Goal: Contribute content: Add original content to the website for others to see

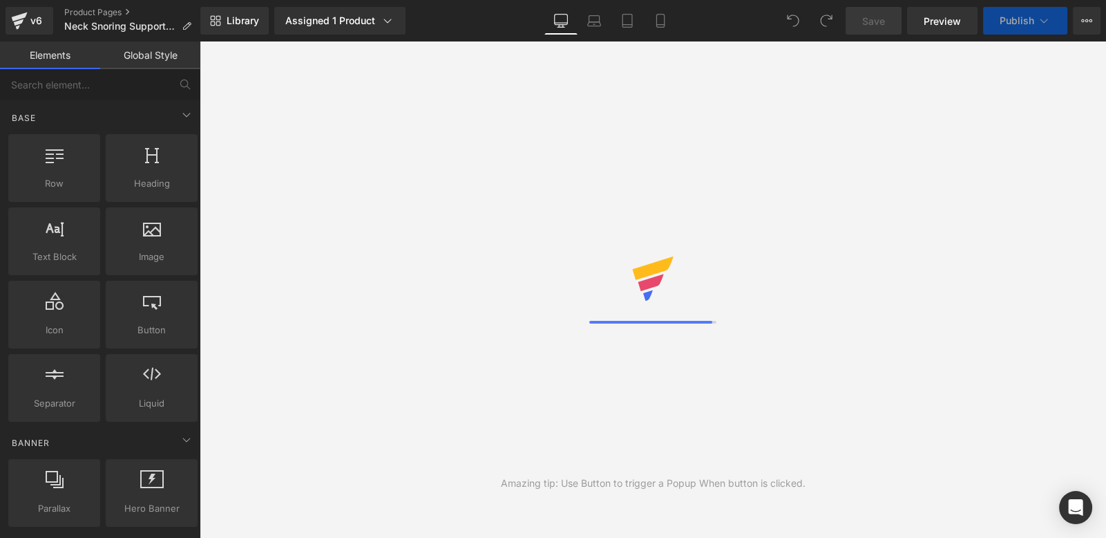
click at [799, 244] on div "Amazing tip: Use Button to trigger a Popup When button is clicked." at bounding box center [653, 289] width 907 height 496
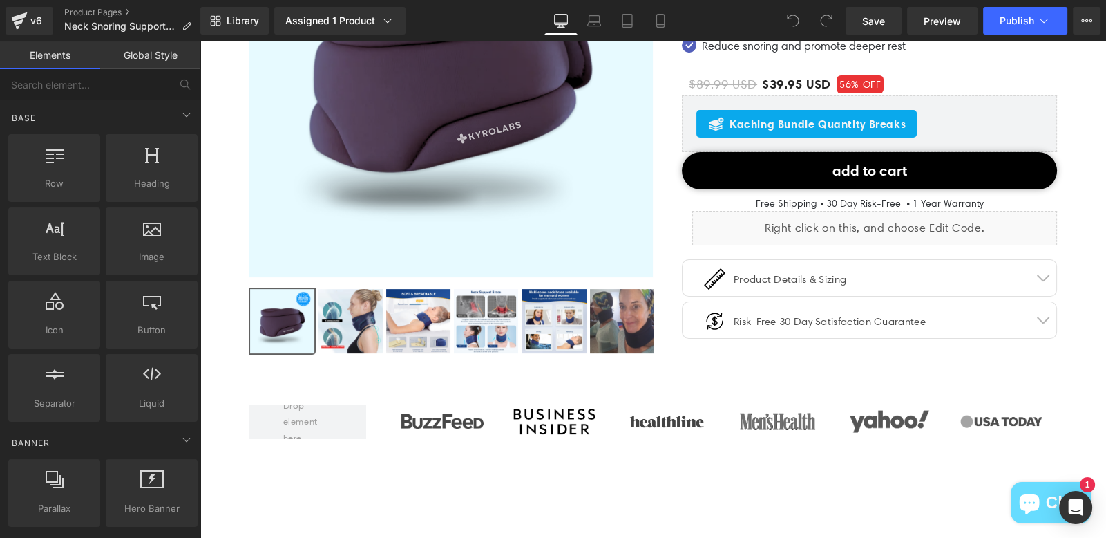
scroll to position [401, 0]
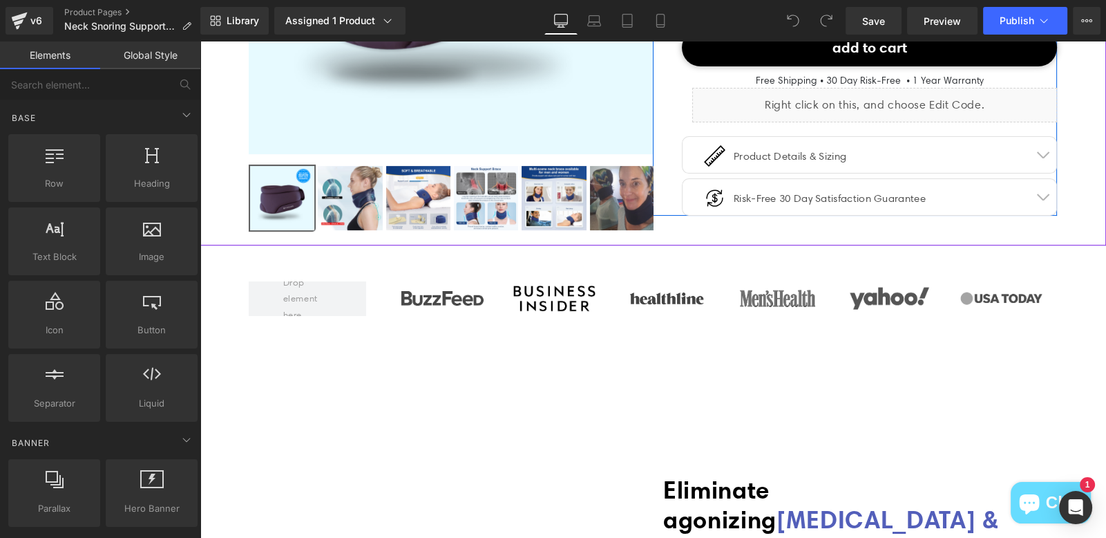
click at [909, 147] on div "Image Product Details & Sizing Text Block Icon List" at bounding box center [864, 172] width 330 height 50
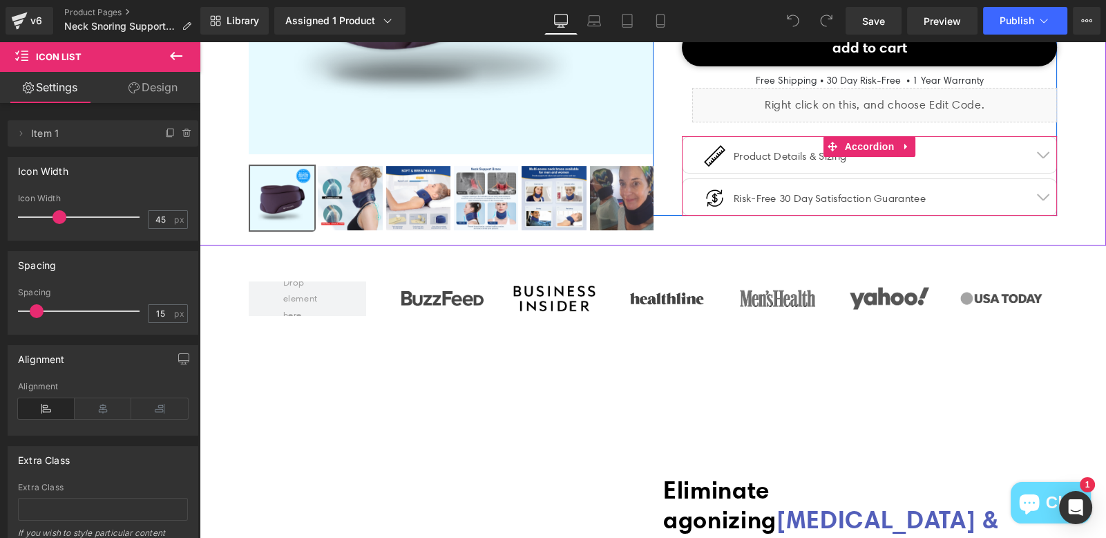
click at [1041, 148] on button "button" at bounding box center [1043, 155] width 28 height 36
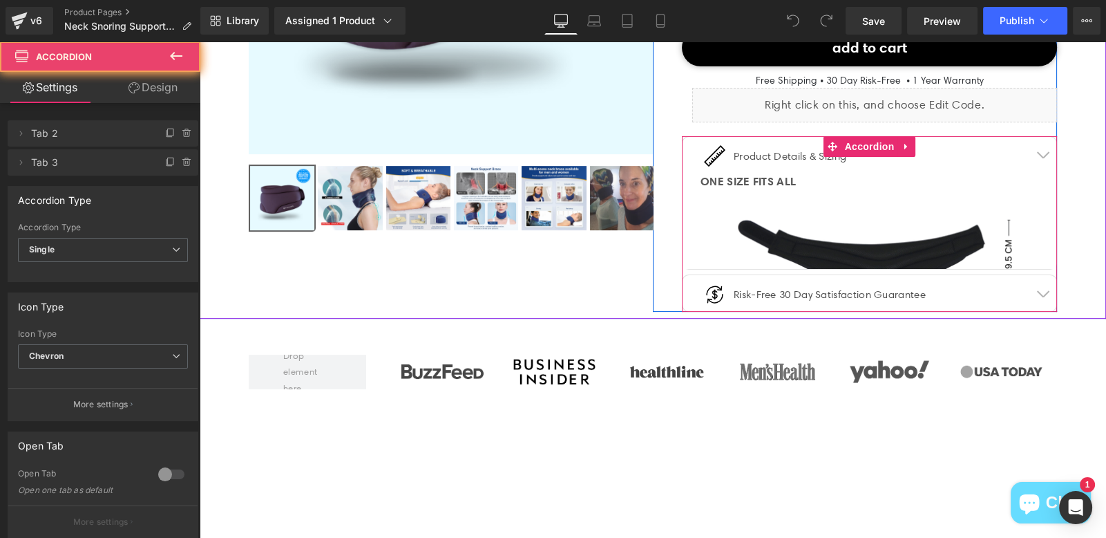
click at [1043, 158] on span "button" at bounding box center [1043, 158] width 0 height 0
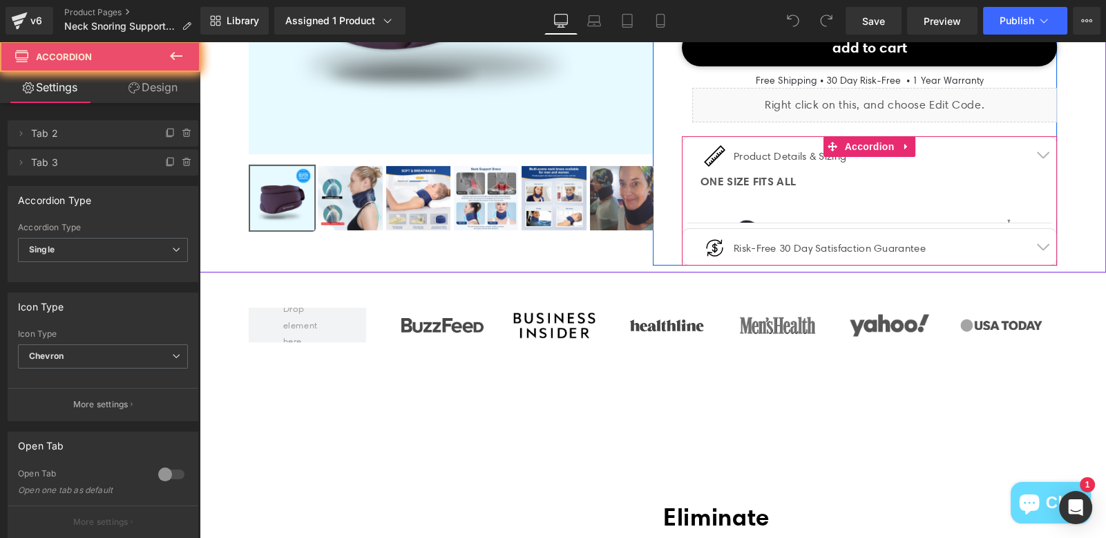
click at [1043, 158] on span "button" at bounding box center [1043, 158] width 0 height 0
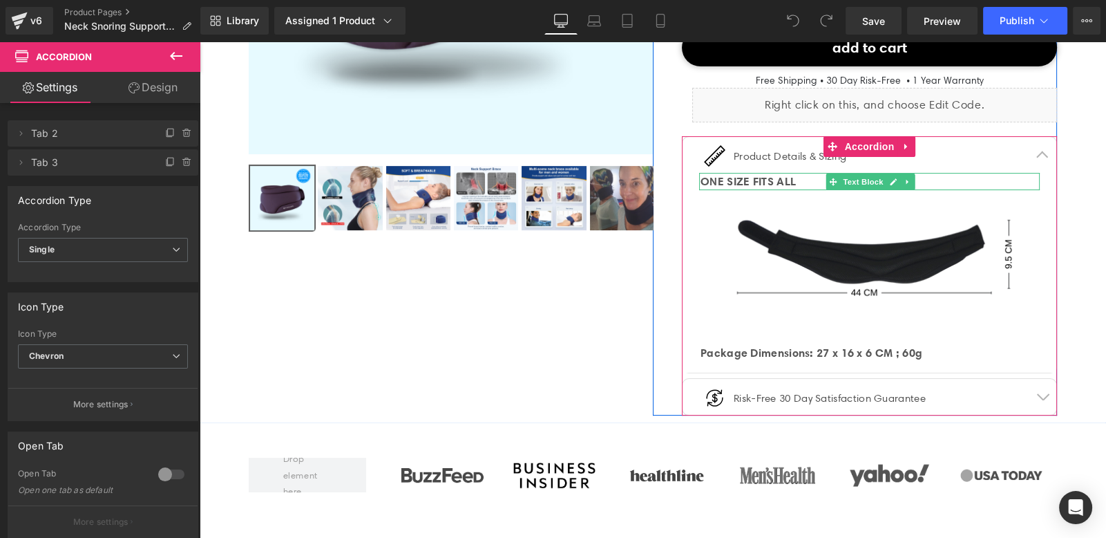
click at [796, 179] on span "ONE SIZE FITS ALL" at bounding box center [748, 181] width 95 height 14
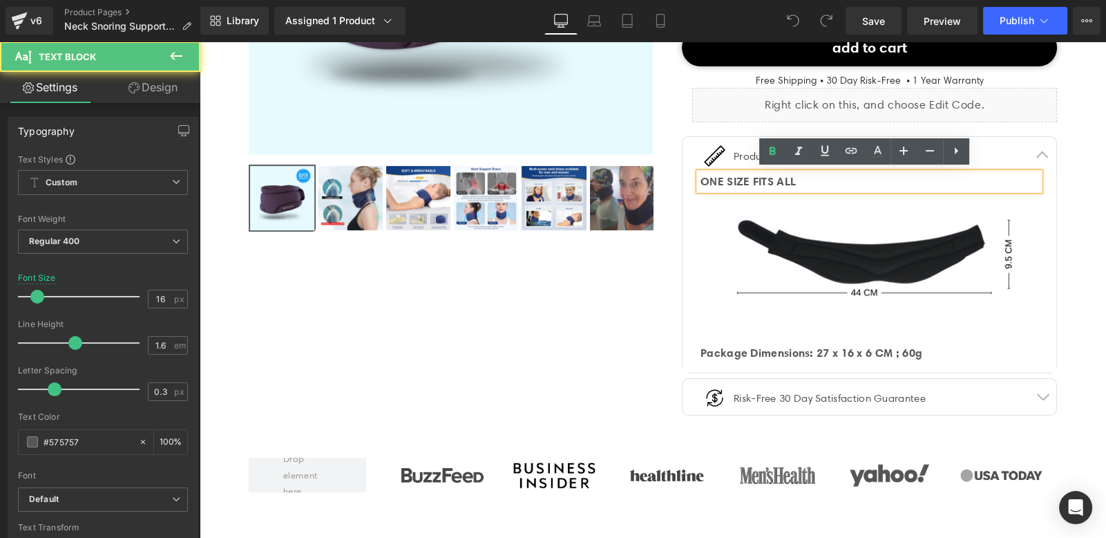
click at [797, 179] on div "ONE SIZE FITS ALL" at bounding box center [870, 182] width 339 height 18
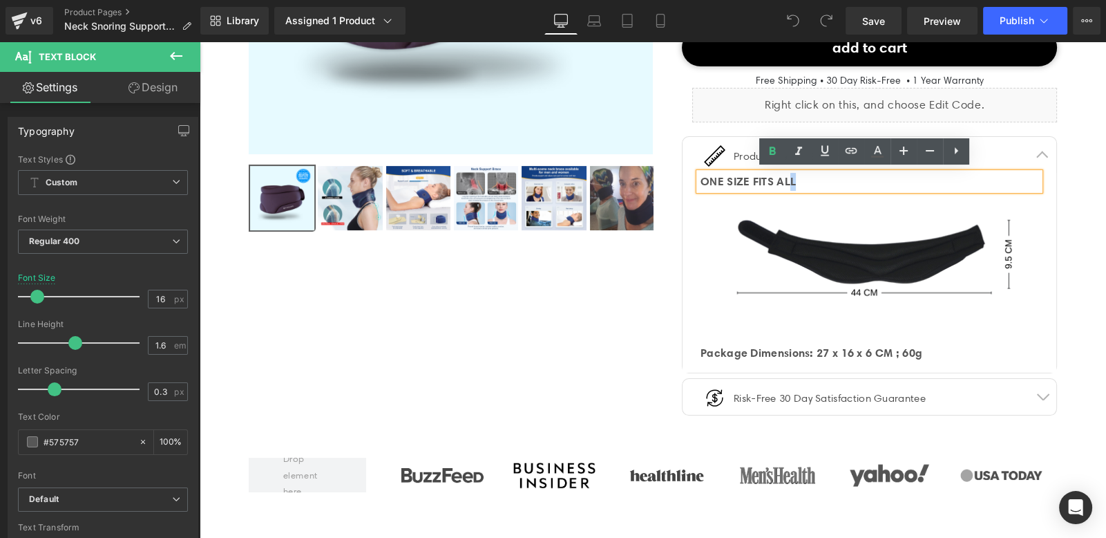
click at [988, 175] on div "ONE SIZE FITS ALL" at bounding box center [870, 182] width 339 height 18
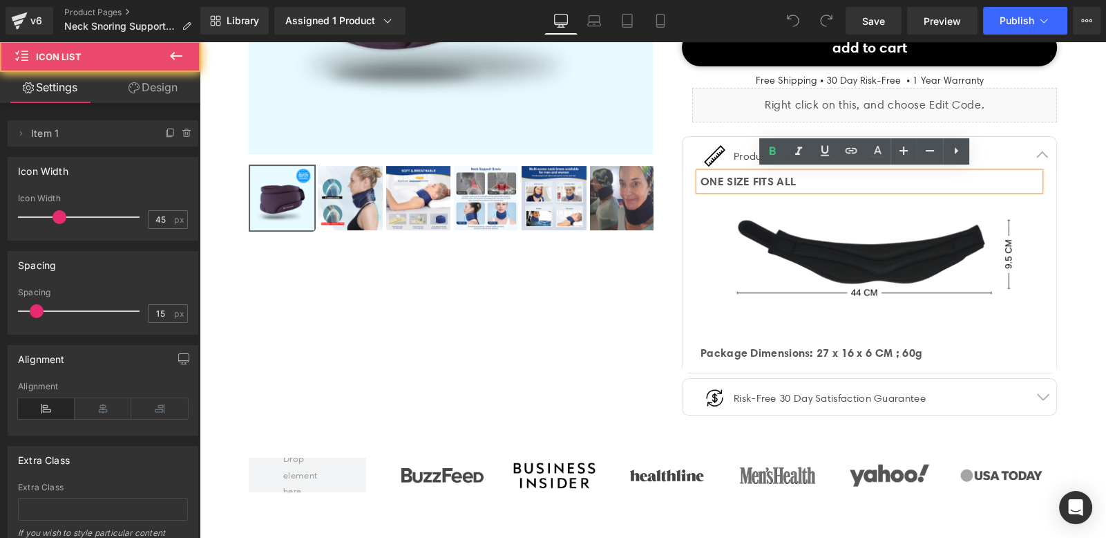
click at [1005, 164] on div "Image Product Details & Sizing Text Block" at bounding box center [864, 161] width 330 height 29
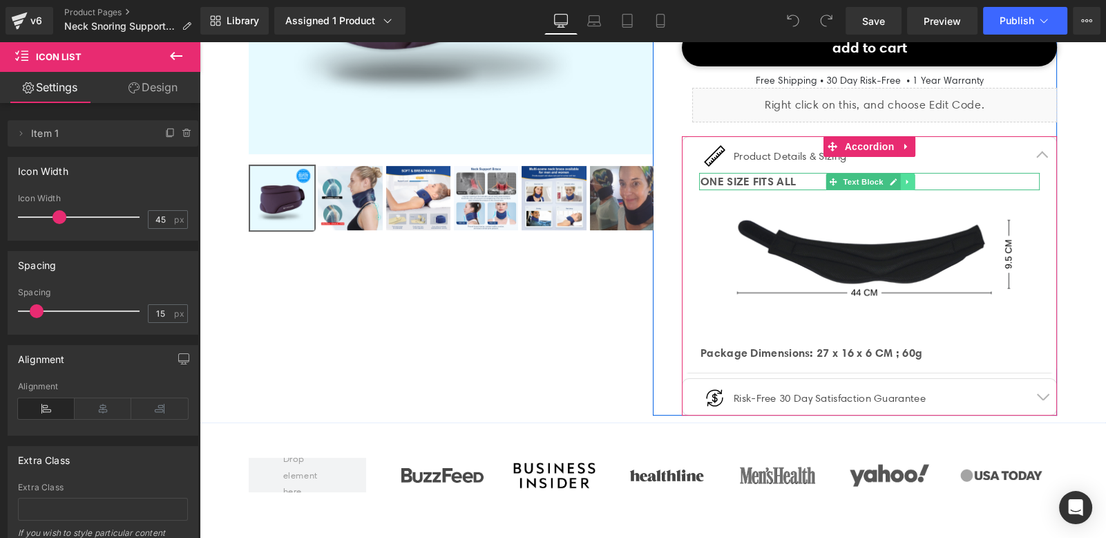
click at [906, 180] on icon at bounding box center [907, 181] width 2 height 5
click at [908, 178] on link at bounding box center [915, 181] width 15 height 17
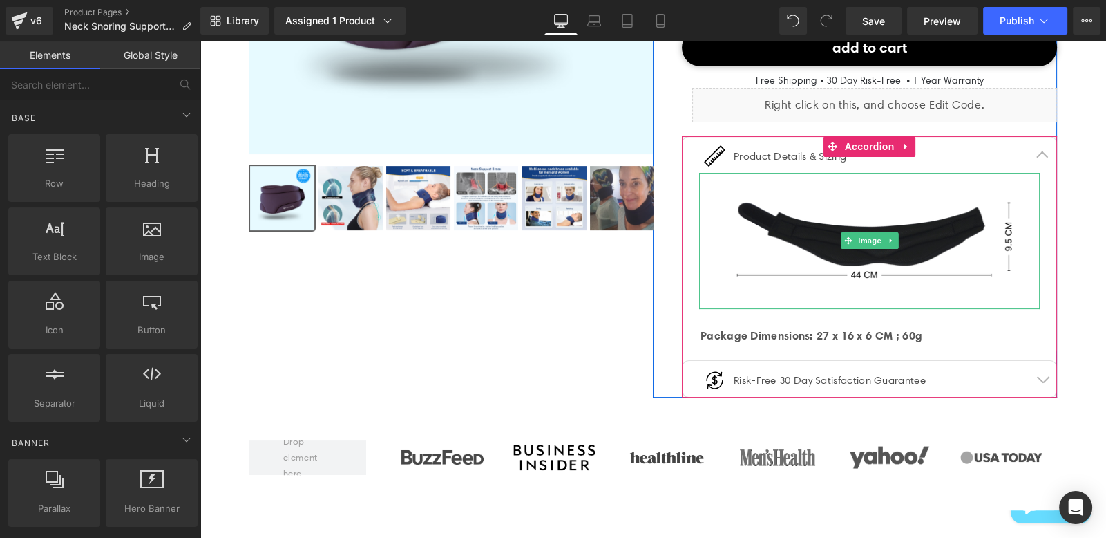
click at [779, 200] on img at bounding box center [869, 241] width 341 height 136
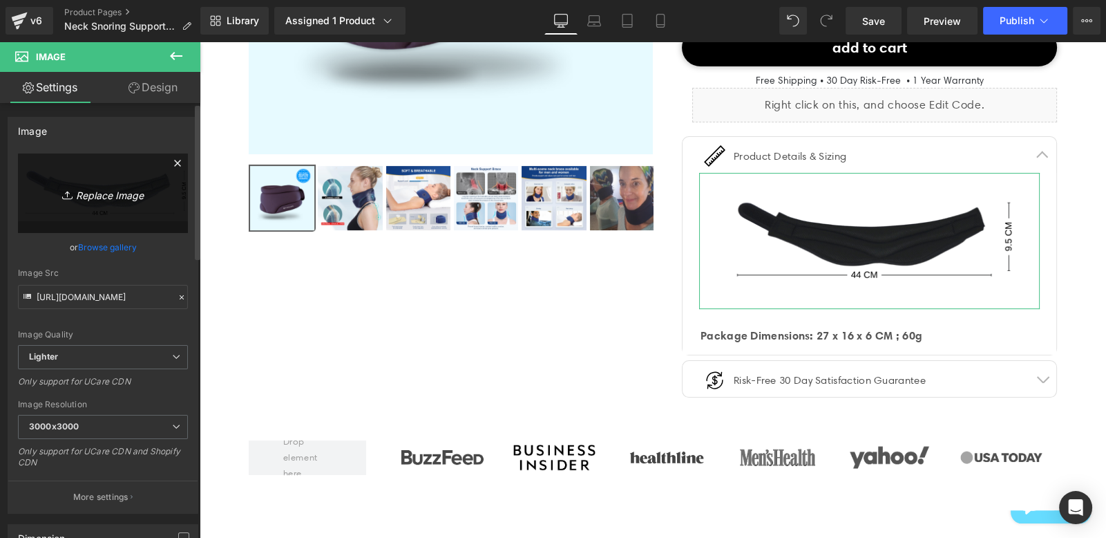
click at [87, 210] on link "Replace Image" at bounding box center [103, 192] width 170 height 79
type input "C:\fakepath\Untitled design (2).png"
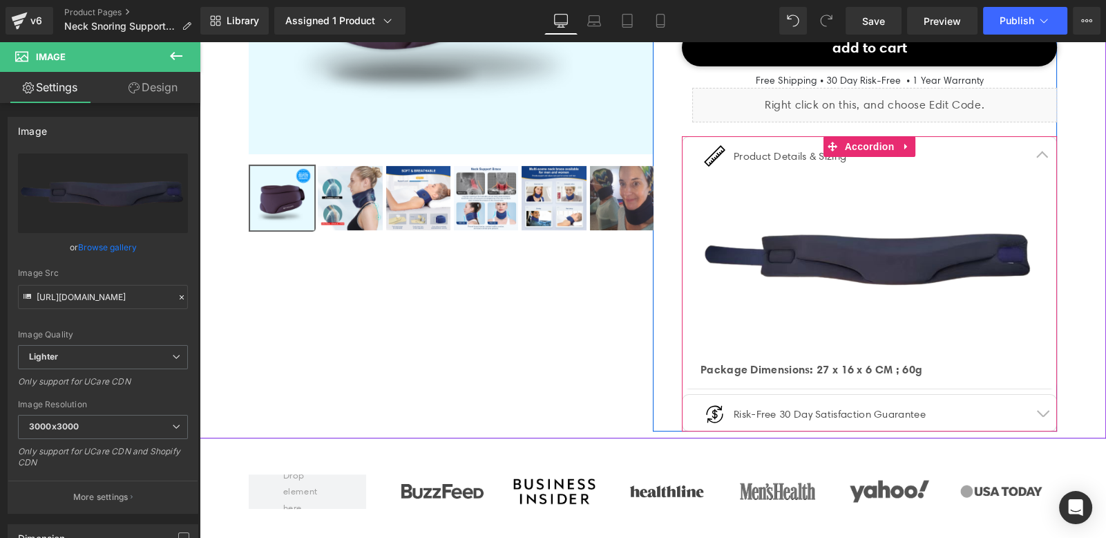
click at [904, 368] on strong "Package Dimensions: 27 x 16 x 6 CM ; 60g" at bounding box center [812, 369] width 222 height 14
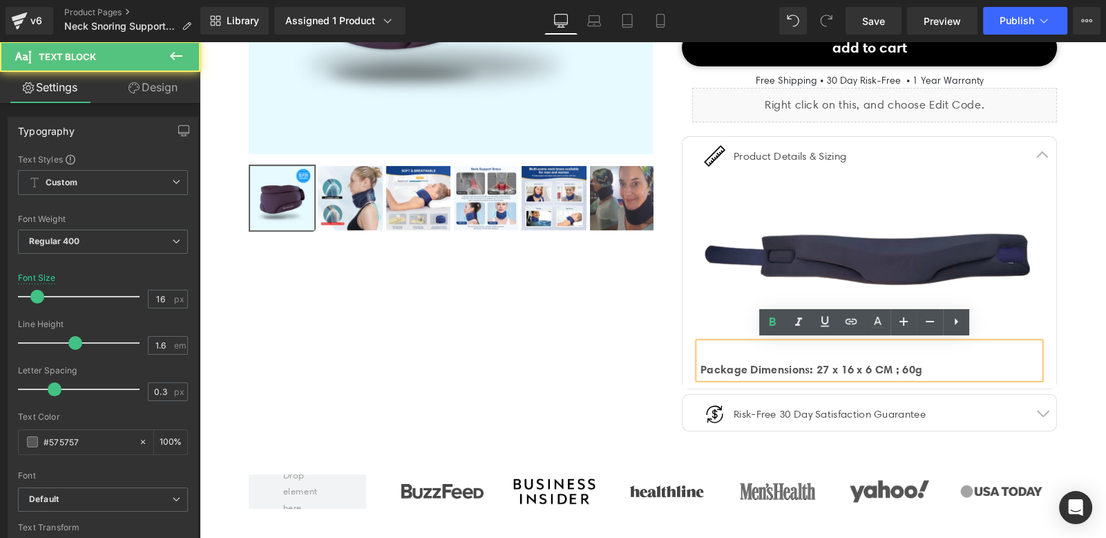
drag, startPoint x: 819, startPoint y: 366, endPoint x: 929, endPoint y: 370, distance: 109.2
click at [928, 370] on div "Package Dimensions: 27 x 16 x 6 CM ; 60g" at bounding box center [870, 370] width 339 height 18
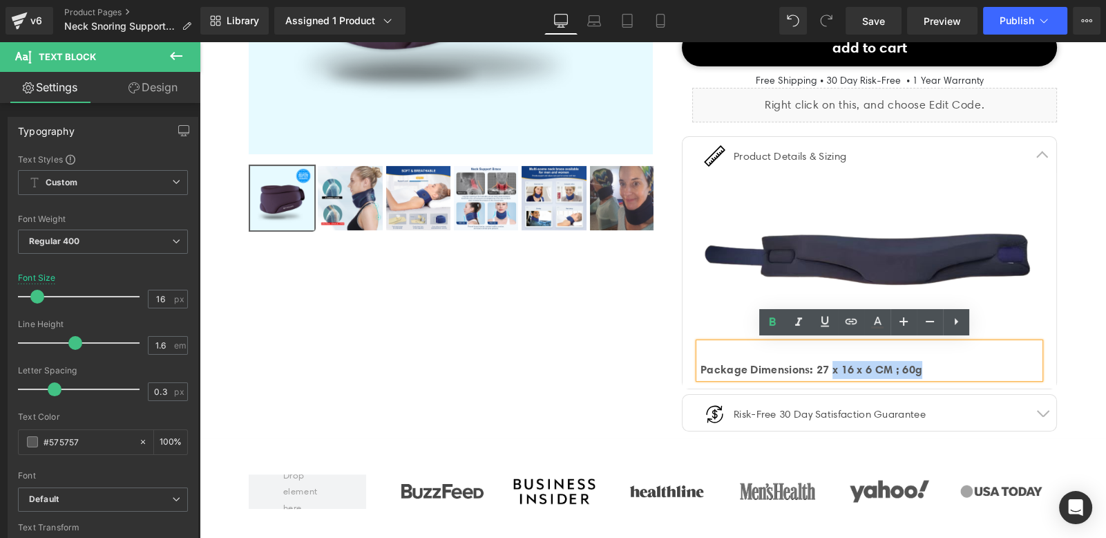
drag, startPoint x: 929, startPoint y: 370, endPoint x: 833, endPoint y: 367, distance: 96.1
click at [833, 367] on div "Package Dimensions: 27 x 16 x 6 CM ; 60g" at bounding box center [870, 370] width 339 height 18
click at [835, 366] on strong "Package Dimensions: 27 x 16 x 6 CM ; 60g" at bounding box center [812, 369] width 222 height 14
drag, startPoint x: 816, startPoint y: 366, endPoint x: 893, endPoint y: 368, distance: 76.7
click at [893, 368] on strong "Package Dimensions: 27 x 16 x 6 CM ; 60g" at bounding box center [812, 369] width 222 height 14
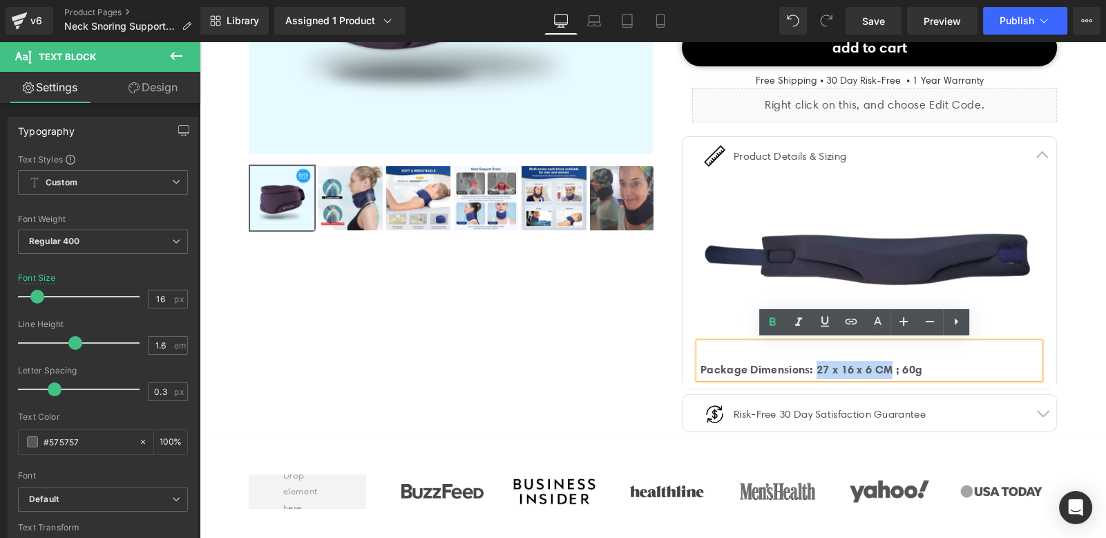
click at [829, 367] on strong "Package Dimensions: 27 x 16 x 6 CM ; 60g" at bounding box center [812, 369] width 222 height 14
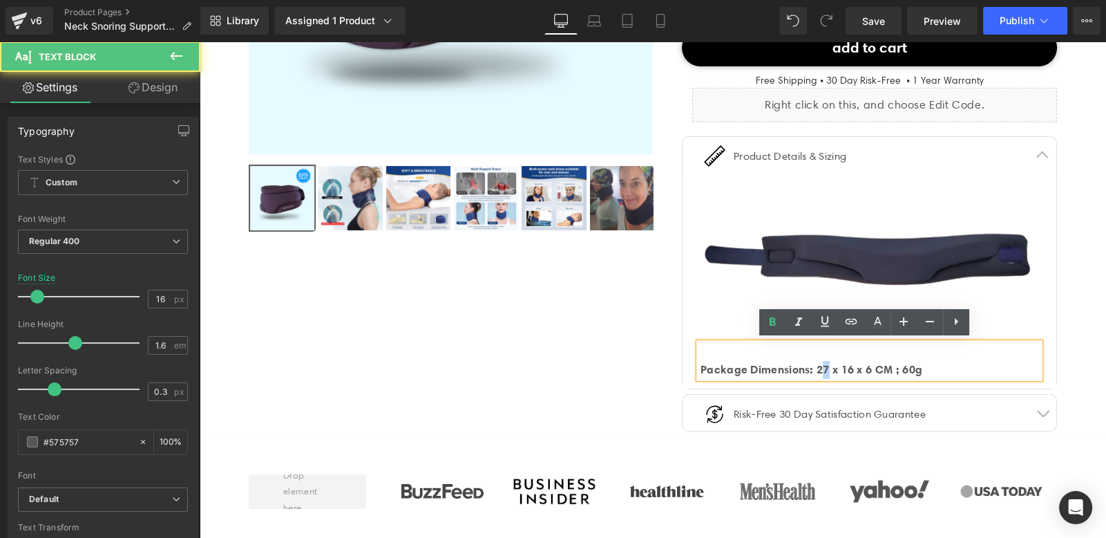
click at [822, 367] on strong "Package Dimensions: 27 x 16 x 6 CM ; 60g" at bounding box center [812, 369] width 222 height 14
click at [820, 365] on strong "Package Dimensions: 27 x 16 x 6 CM ; 60g" at bounding box center [812, 369] width 222 height 14
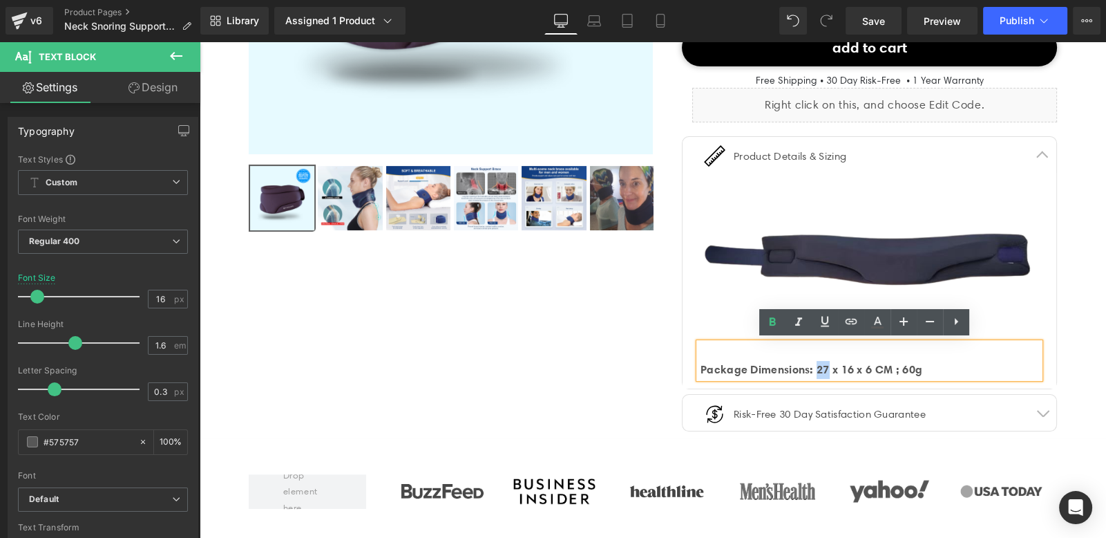
click at [818, 366] on strong "Package Dimensions: 27 x 16 x 6 CM ; 60g" at bounding box center [812, 369] width 222 height 14
drag, startPoint x: 871, startPoint y: 363, endPoint x: 846, endPoint y: 366, distance: 25.0
click at [845, 366] on strong "Package Dimensions: 27 x 16 x 6 CM ; 60g" at bounding box center [812, 369] width 222 height 14
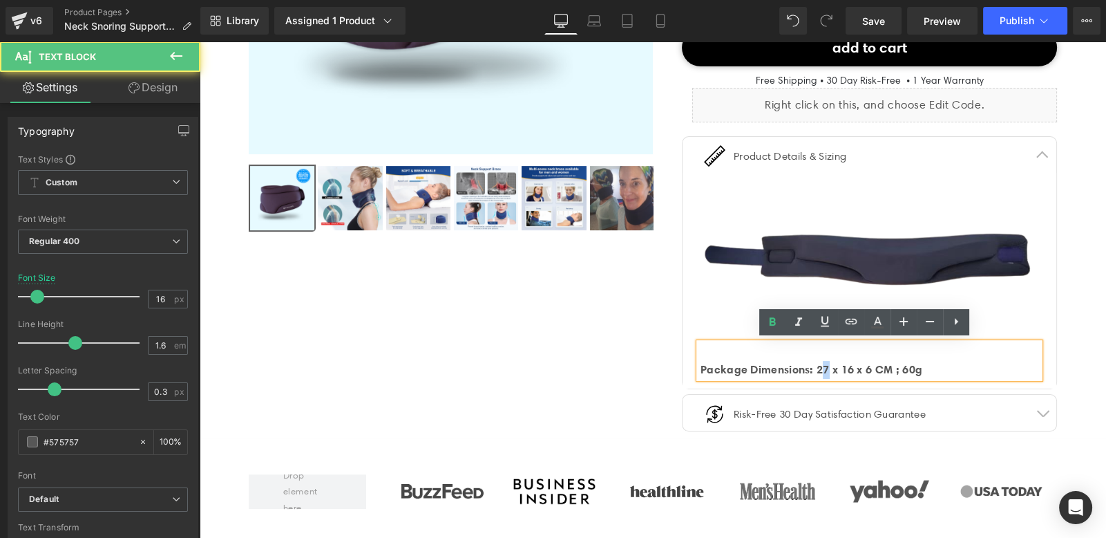
drag, startPoint x: 829, startPoint y: 366, endPoint x: 821, endPoint y: 367, distance: 8.4
click at [821, 367] on strong "Package Dimensions: 27 x 16 x 6 CM ; 60g" at bounding box center [812, 369] width 222 height 14
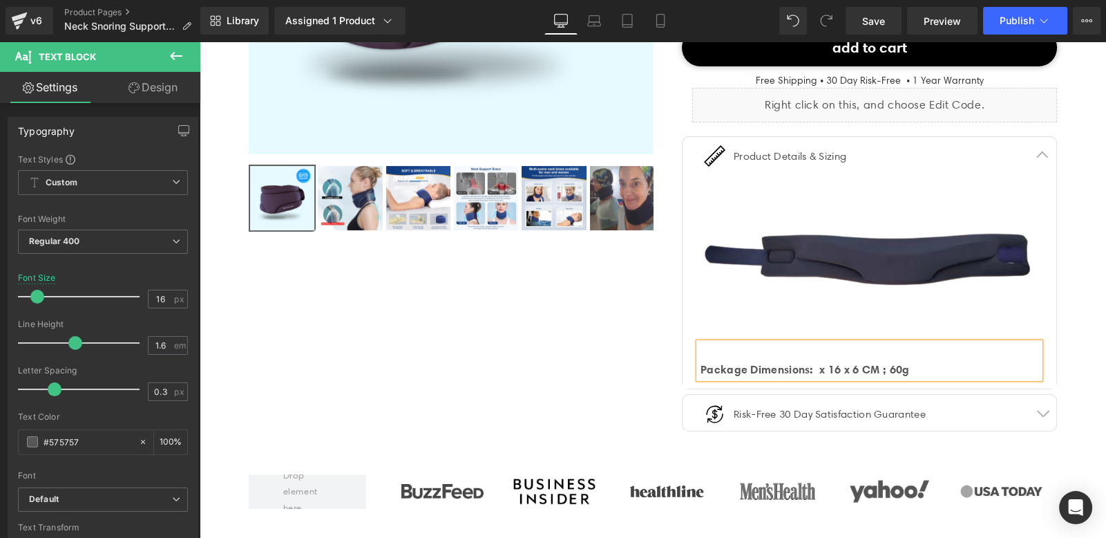
click at [913, 366] on div "Package Dimensions: x 16 x 6 CM ; 60g" at bounding box center [870, 370] width 339 height 18
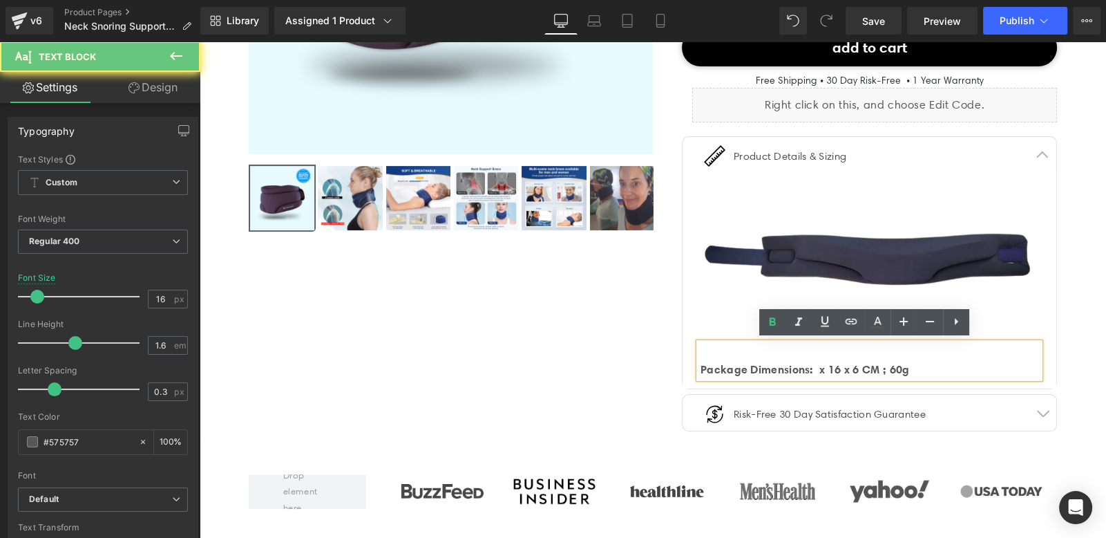
click at [817, 367] on strong "Package Dimensions: x 16 x 6 CM ; 60g" at bounding box center [805, 369] width 209 height 14
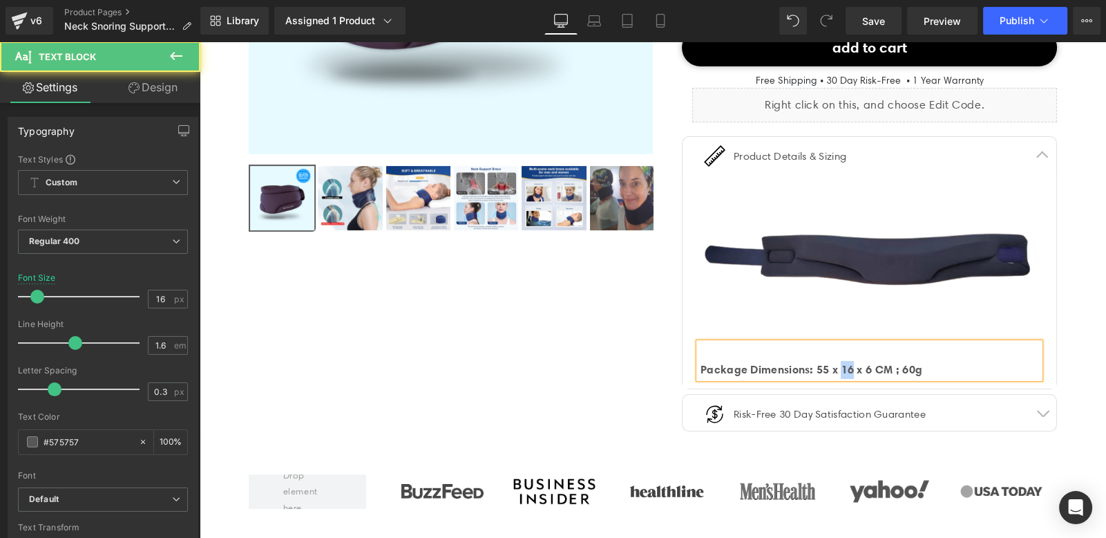
drag, startPoint x: 855, startPoint y: 369, endPoint x: 843, endPoint y: 369, distance: 12.4
click at [843, 369] on strong "Package Dimensions: 55 x 16 x 6 CM ; 60g" at bounding box center [812, 369] width 222 height 14
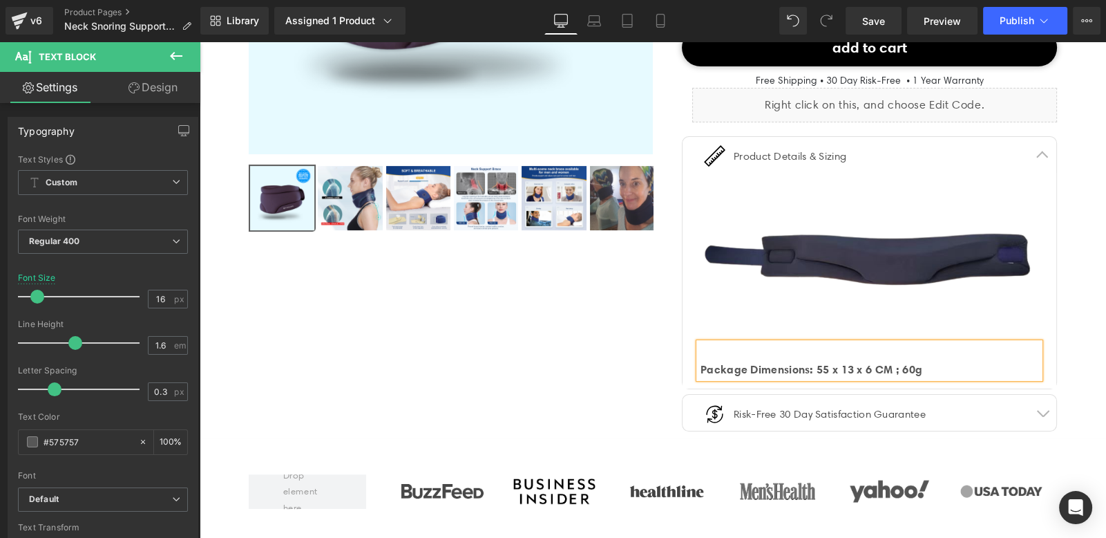
click at [951, 363] on div "Package Dimensions: 55 x 13 x 6 CM ; 60g" at bounding box center [870, 370] width 339 height 18
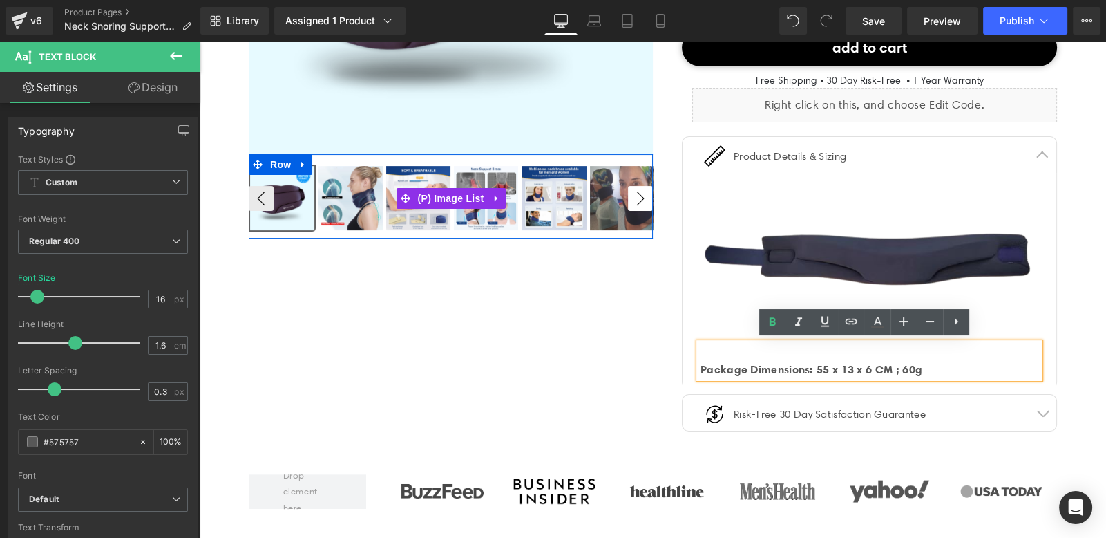
click at [632, 203] on button "›" at bounding box center [640, 198] width 25 height 25
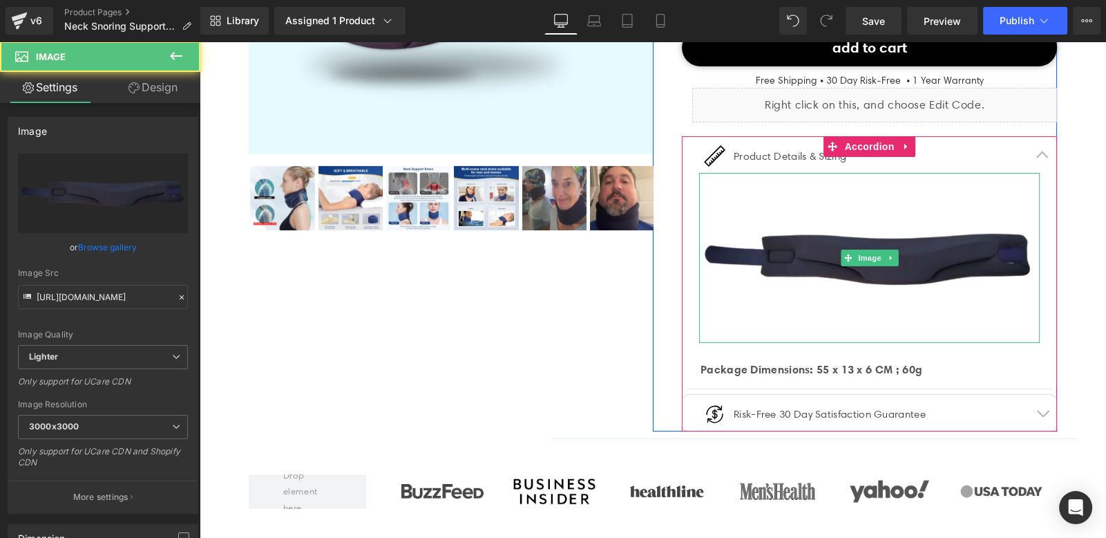
click at [860, 216] on img at bounding box center [869, 258] width 341 height 171
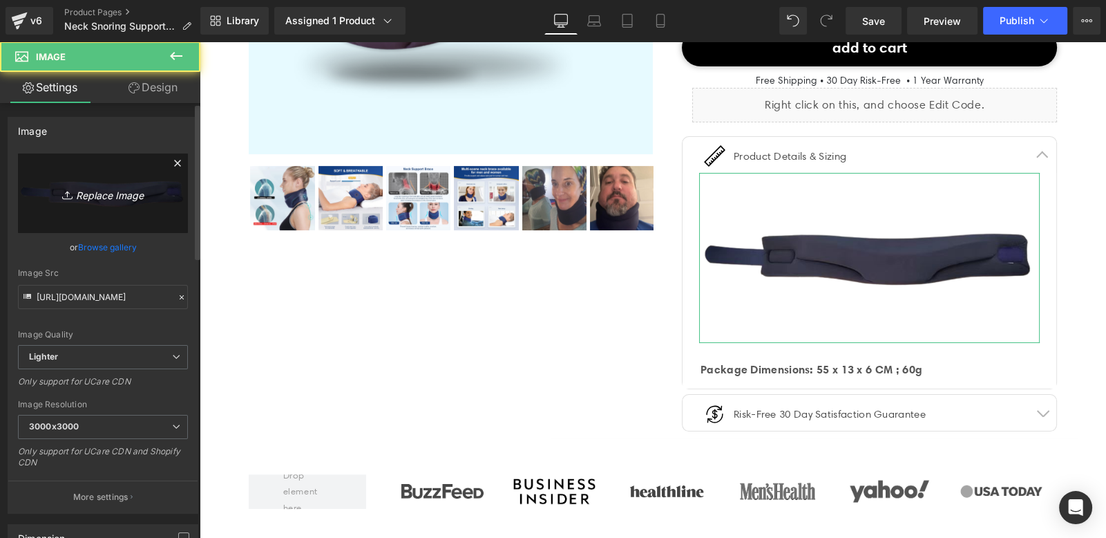
click at [106, 199] on icon "Replace Image" at bounding box center [103, 192] width 111 height 17
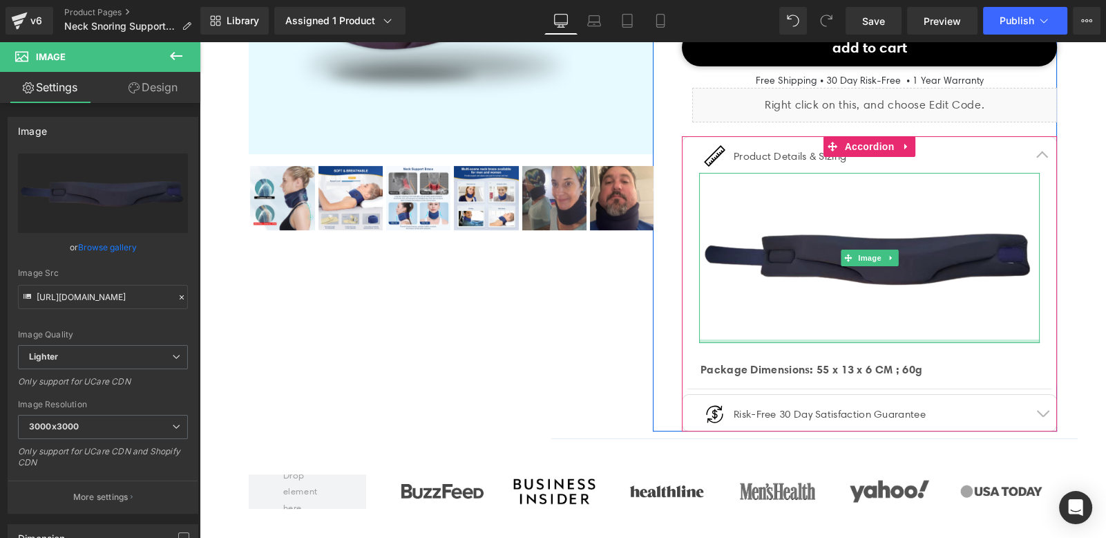
drag, startPoint x: 953, startPoint y: 338, endPoint x: 951, endPoint y: 309, distance: 29.1
click at [951, 309] on div "Image" at bounding box center [869, 258] width 341 height 171
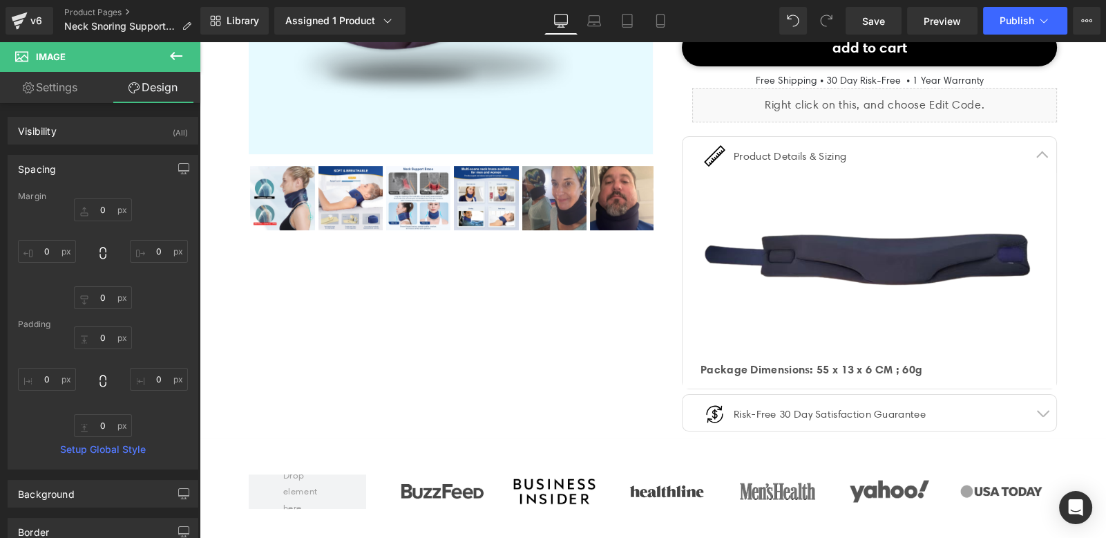
click at [807, 367] on strong "Package Dimensions: 55 x 13 x 6 CM ; 60g" at bounding box center [812, 369] width 222 height 14
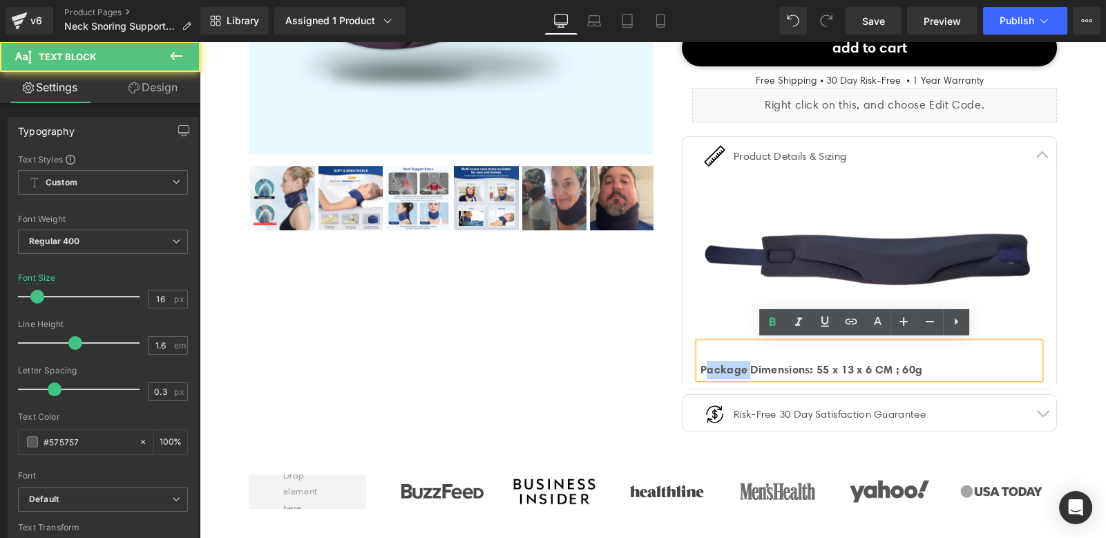
drag, startPoint x: 743, startPoint y: 369, endPoint x: 700, endPoint y: 369, distance: 42.8
click at [701, 369] on strong "Package Dimensions: 55 x 13 x 6 CM ; 60g" at bounding box center [812, 369] width 222 height 14
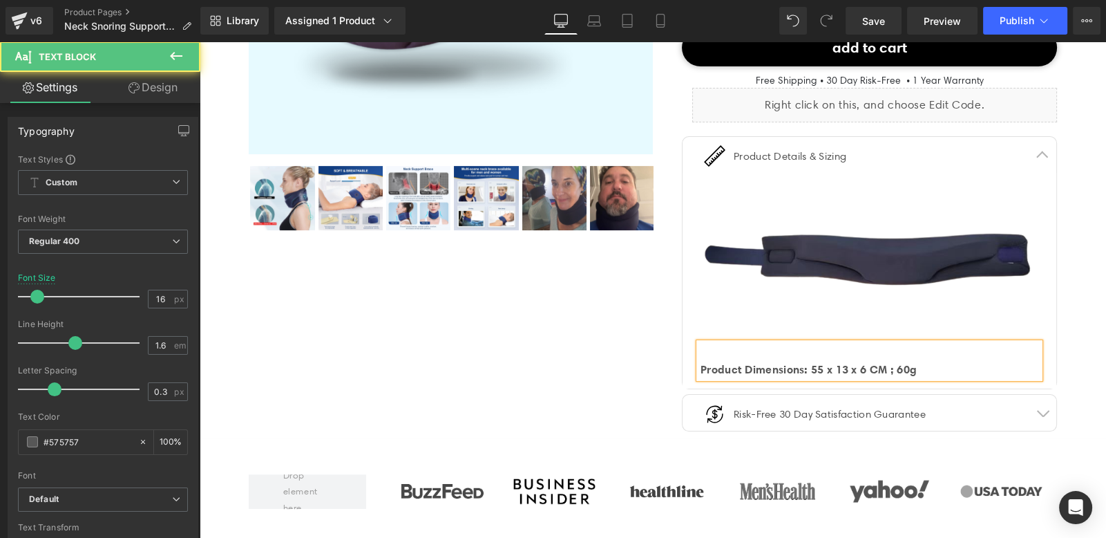
click at [943, 372] on div "Product Dimensions: 55 x 13 x 6 CM ; 60g" at bounding box center [870, 370] width 339 height 18
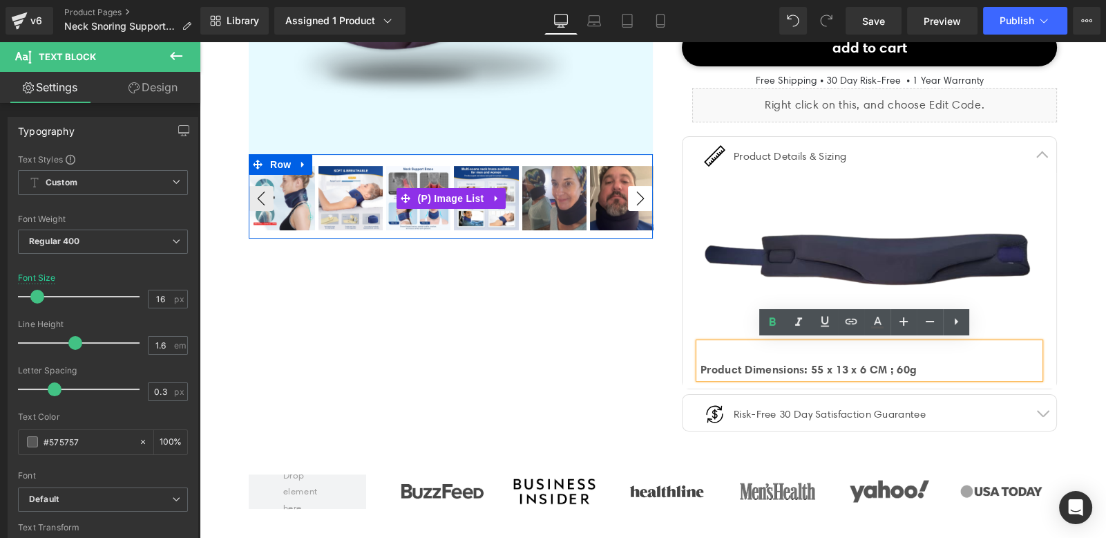
click at [632, 196] on button "›" at bounding box center [640, 198] width 25 height 25
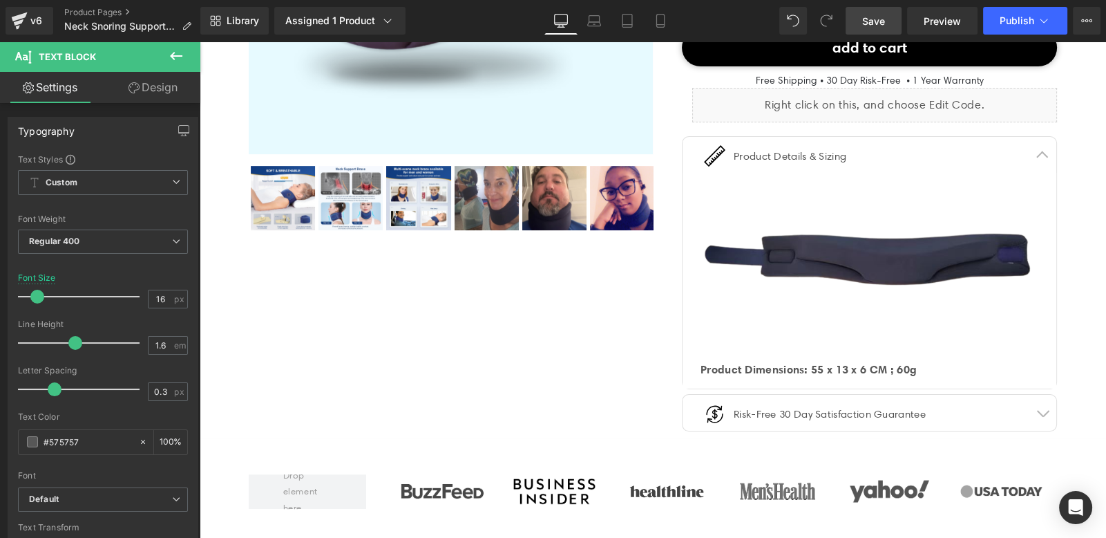
drag, startPoint x: 876, startPoint y: 23, endPoint x: 830, endPoint y: 27, distance: 46.4
click at [876, 23] on span "Save" at bounding box center [873, 21] width 23 height 15
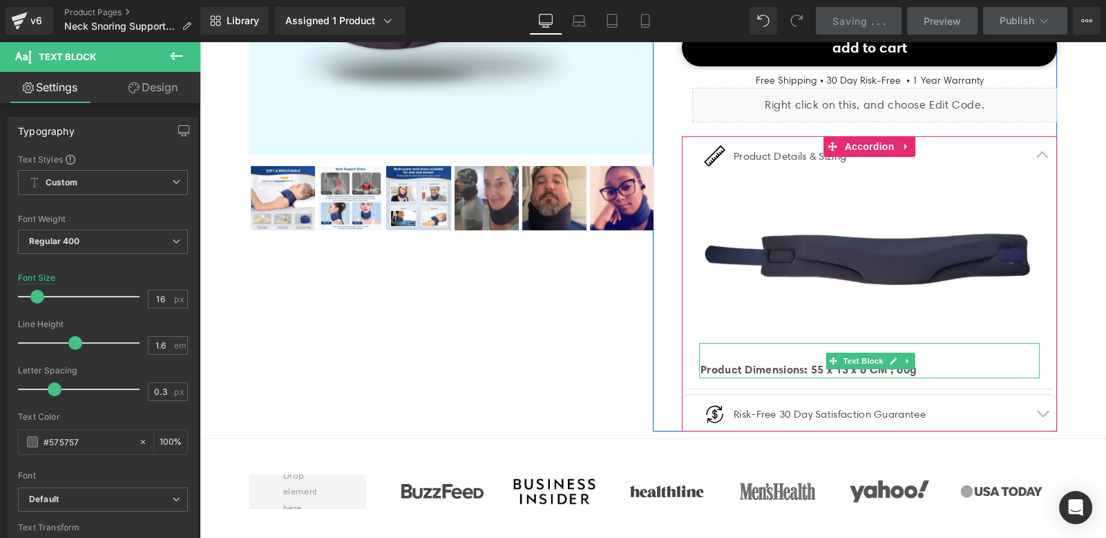
click at [886, 364] on link at bounding box center [893, 360] width 15 height 17
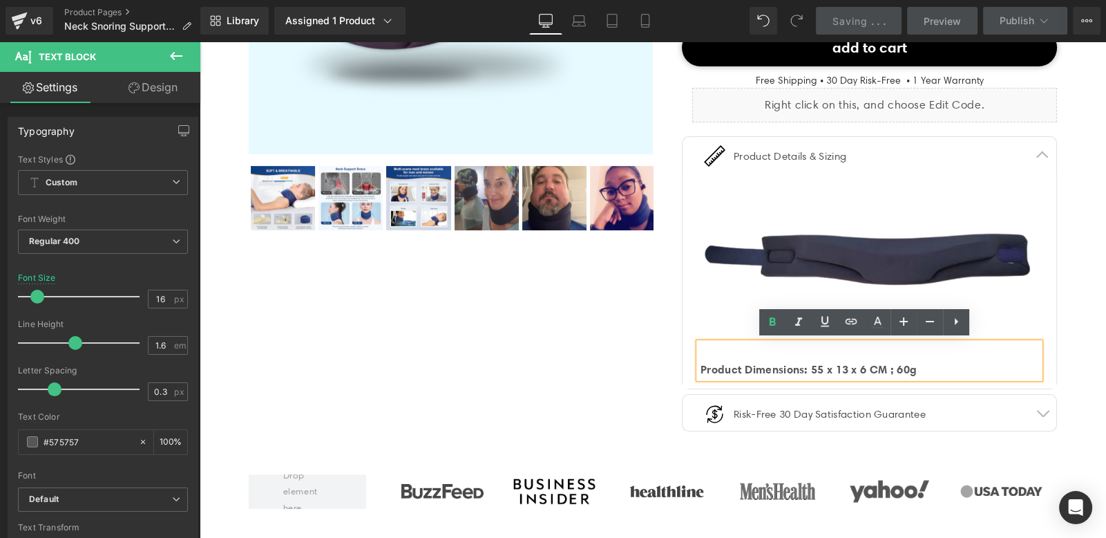
click at [915, 369] on strong "Product Dimensions: 55 x 13 x 6 CM ; 60g" at bounding box center [809, 369] width 216 height 14
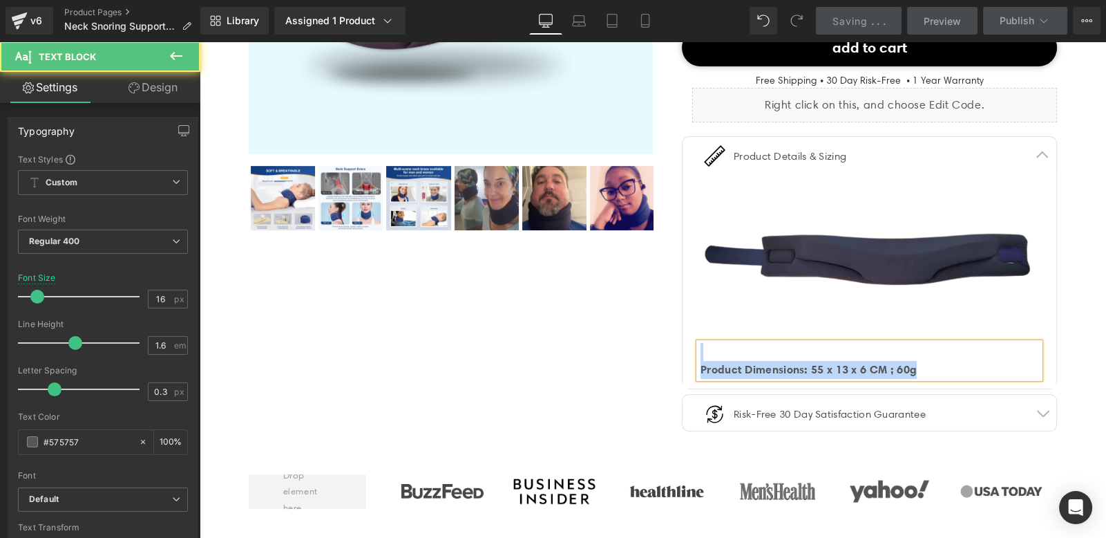
copy div "Product Dimensions: 55 x 13 x 6 CM ; 60g"
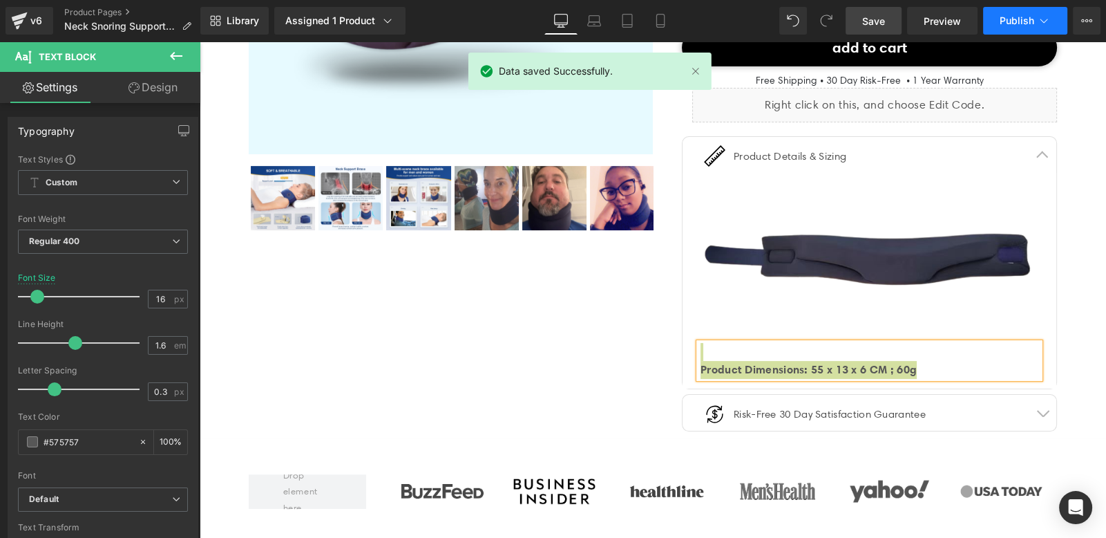
click at [1015, 22] on span "Publish" at bounding box center [1017, 20] width 35 height 11
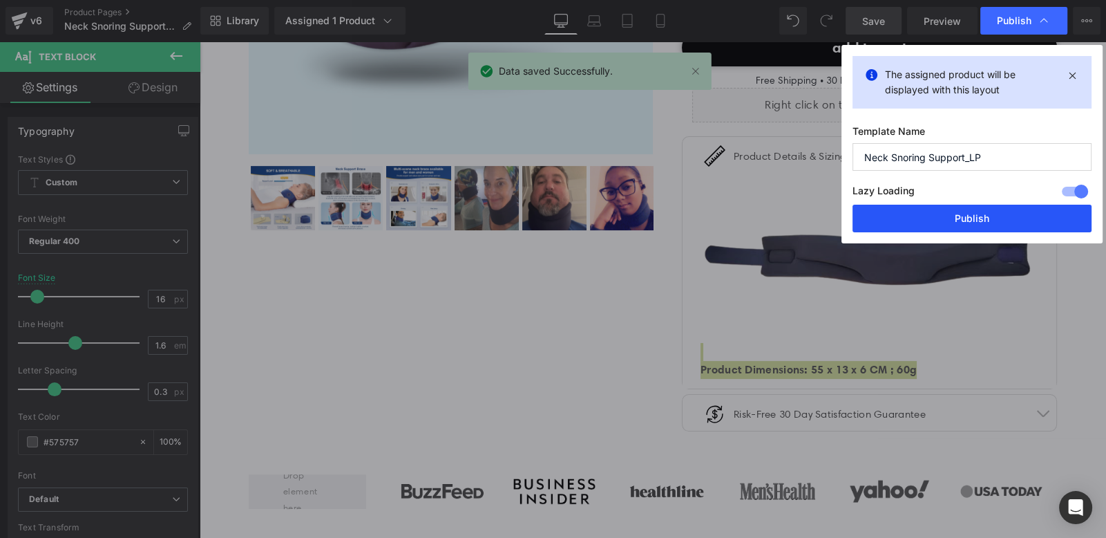
click at [958, 220] on button "Publish" at bounding box center [972, 219] width 239 height 28
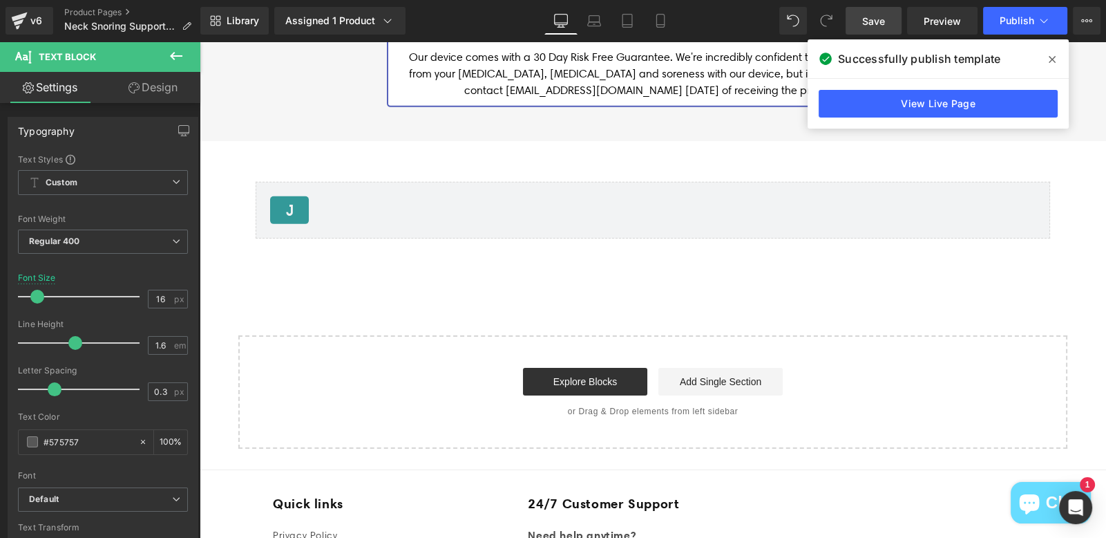
scroll to position [5989, 0]
